Goal: Check status: Check status

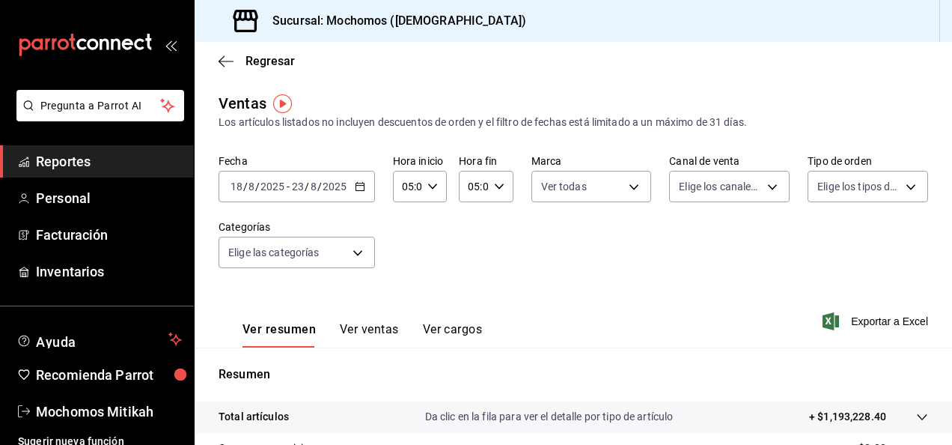
click at [118, 161] on span "Reportes" at bounding box center [109, 161] width 146 height 20
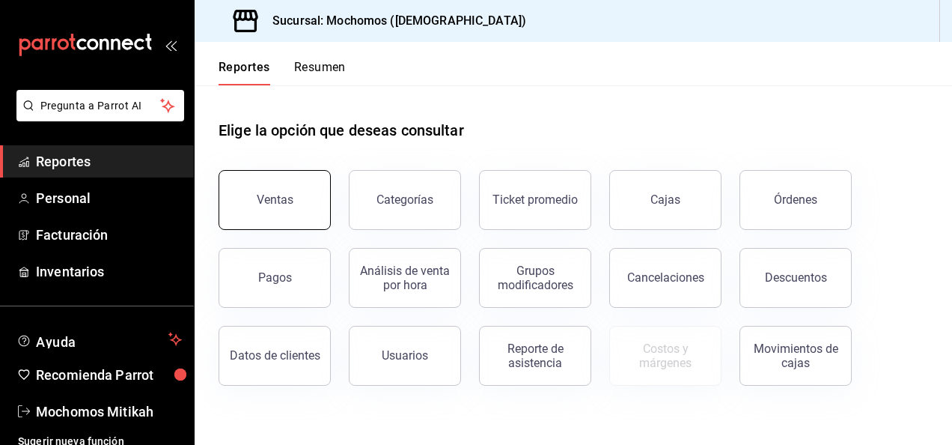
click at [241, 221] on button "Ventas" at bounding box center [275, 200] width 112 height 60
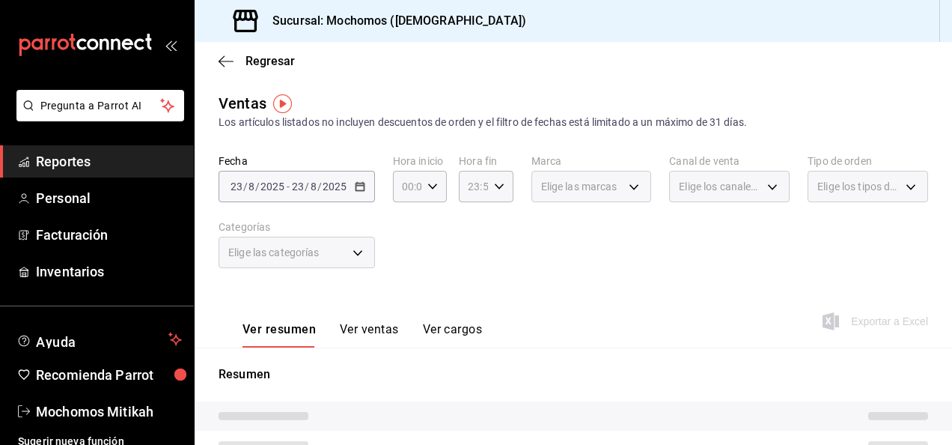
click at [81, 160] on span "Reportes" at bounding box center [109, 161] width 146 height 20
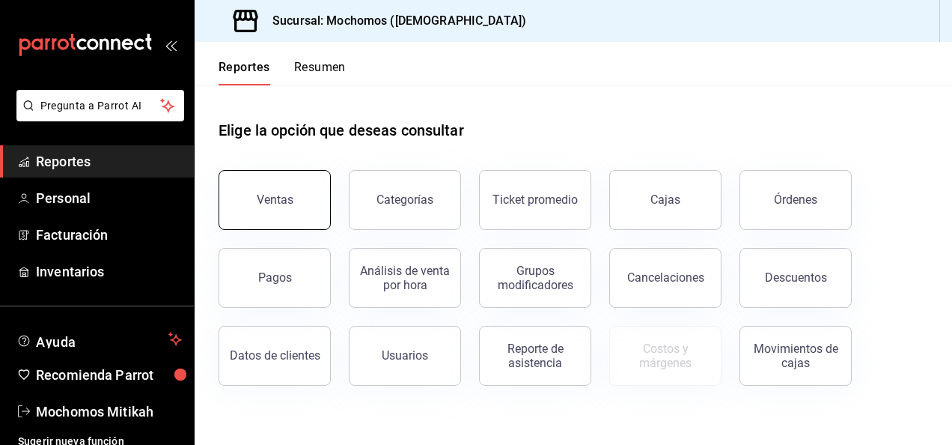
click at [228, 213] on button "Ventas" at bounding box center [275, 200] width 112 height 60
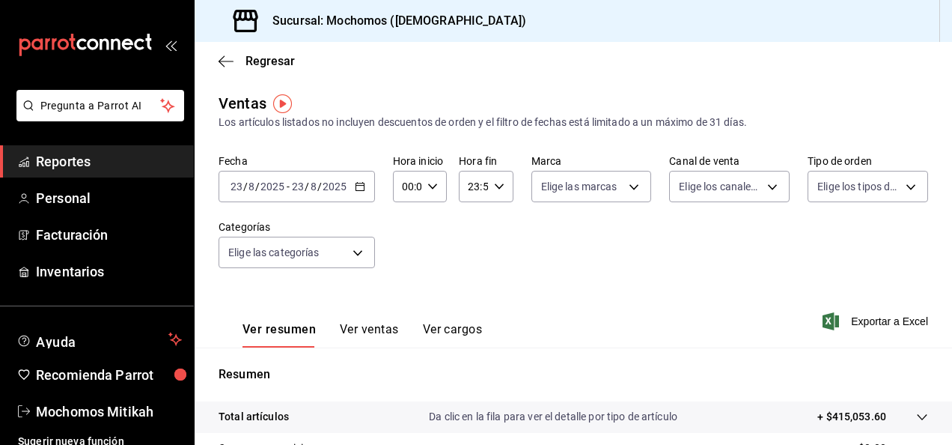
click at [363, 183] on icon "button" at bounding box center [360, 186] width 10 height 10
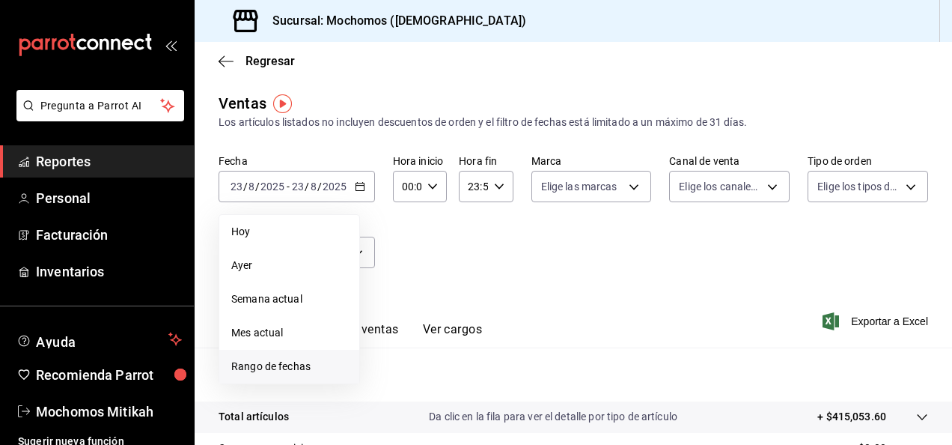
click at [276, 373] on span "Rango de fechas" at bounding box center [289, 367] width 116 height 16
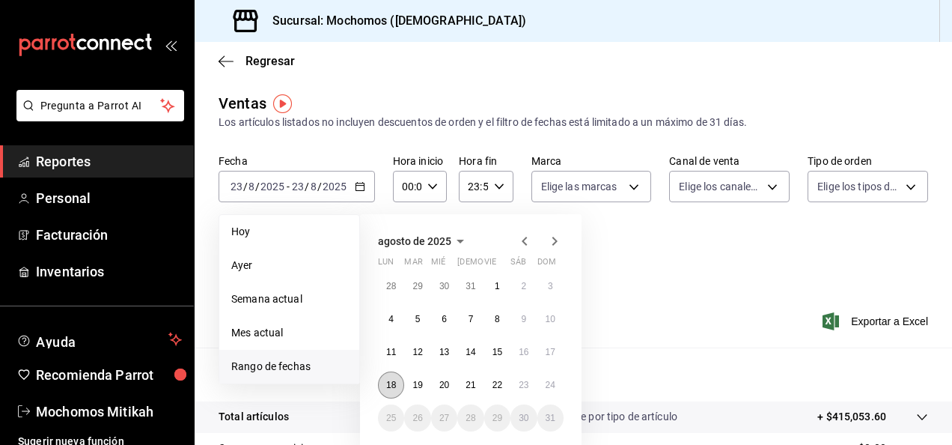
click at [400, 383] on button "18" at bounding box center [391, 384] width 26 height 27
click at [554, 386] on abbr "24" at bounding box center [551, 385] width 10 height 10
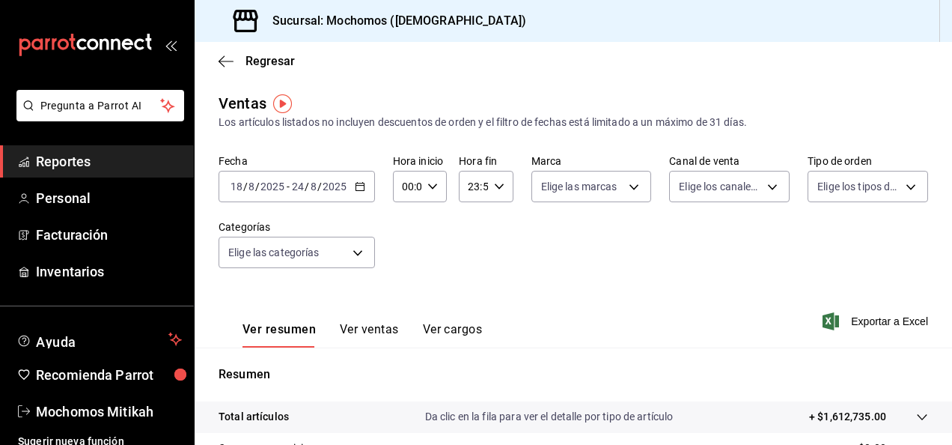
click at [432, 187] on icon "button" at bounding box center [433, 186] width 10 height 10
click at [404, 255] on span "01" at bounding box center [405, 261] width 3 height 12
type input "01:00"
click at [404, 255] on span "05" at bounding box center [405, 255] width 3 height 12
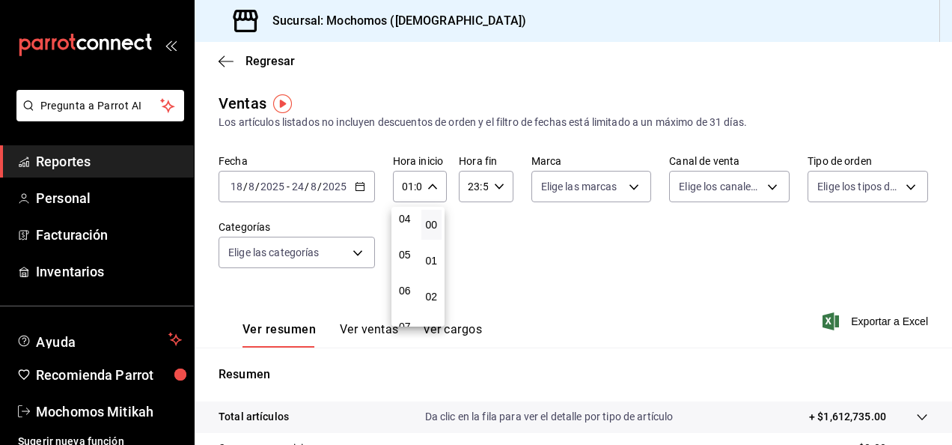
type input "05:00"
click at [492, 187] on div at bounding box center [476, 222] width 952 height 445
click at [494, 187] on icon "button" at bounding box center [499, 186] width 10 height 10
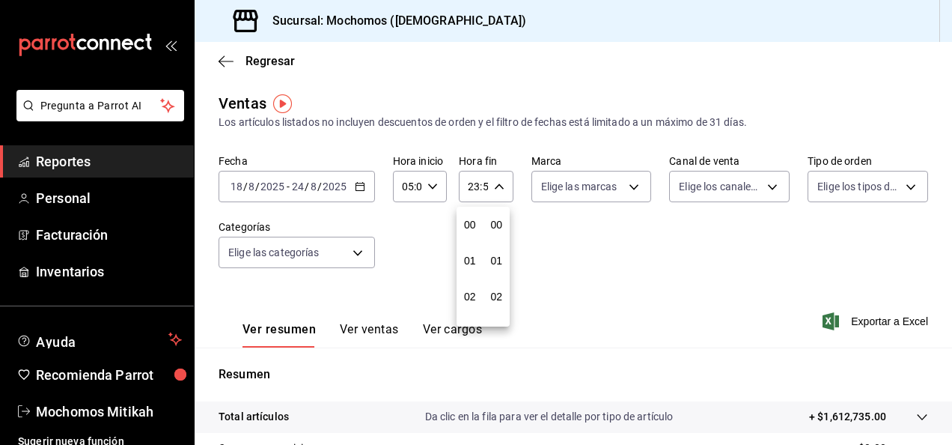
scroll to position [2037, 0]
click at [469, 235] on span "21" at bounding box center [470, 237] width 3 height 12
type input "21:59"
click at [469, 235] on span "05" at bounding box center [470, 231] width 3 height 12
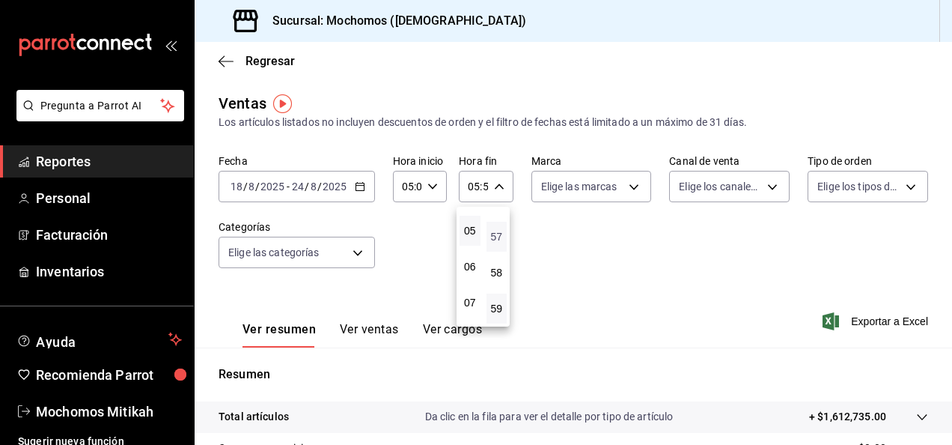
click at [499, 235] on span "57" at bounding box center [497, 237] width 3 height 12
type input "05:57"
click at [502, 235] on button "00" at bounding box center [497, 225] width 21 height 30
type input "05:00"
click at [631, 188] on div at bounding box center [476, 222] width 952 height 445
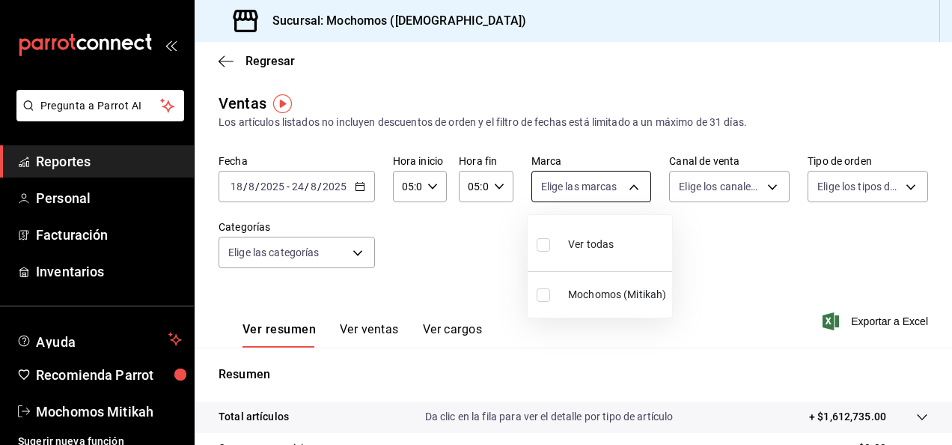
click at [622, 189] on body "Pregunta a Parrot AI Reportes Personal Facturación Inventarios Ayuda Recomienda…" at bounding box center [476, 222] width 952 height 445
click at [541, 288] on input "checkbox" at bounding box center [543, 294] width 13 height 13
checkbox input "true"
type input "d0e5f648-281b-433d-bf08-9501e0541b8c"
checkbox input "true"
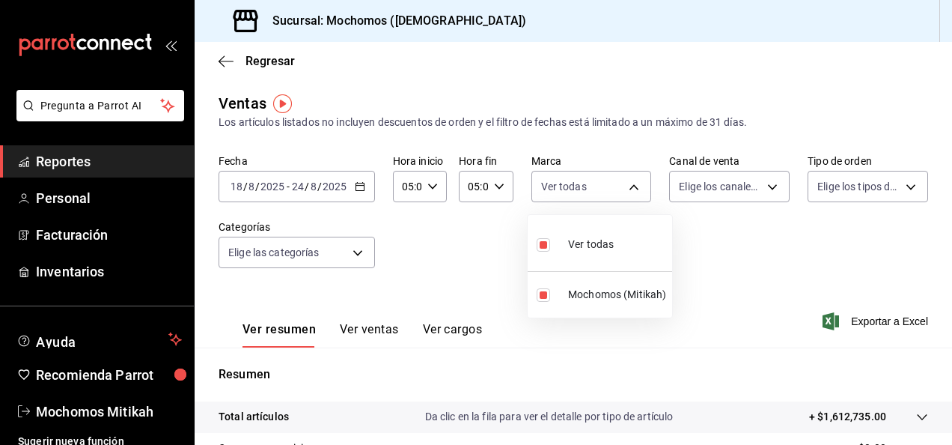
click at [716, 285] on div at bounding box center [476, 222] width 952 height 445
click at [827, 319] on icon "button" at bounding box center [831, 321] width 16 height 18
